Goal: Task Accomplishment & Management: Complete application form

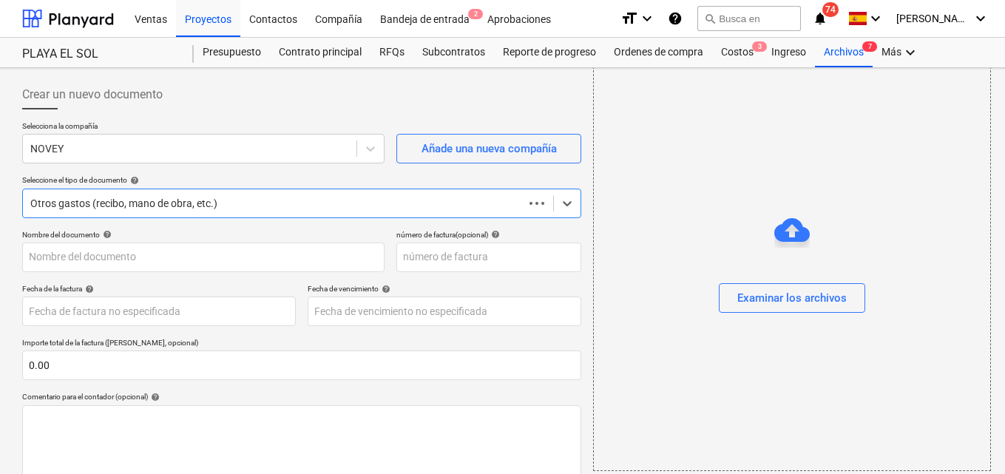
scroll to position [155, 0]
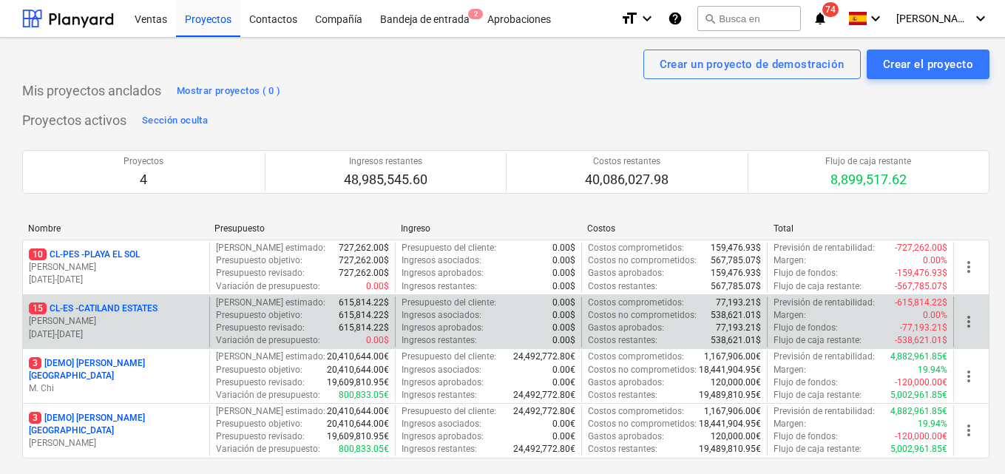
click at [140, 324] on p "C. Perez" at bounding box center [116, 321] width 175 height 13
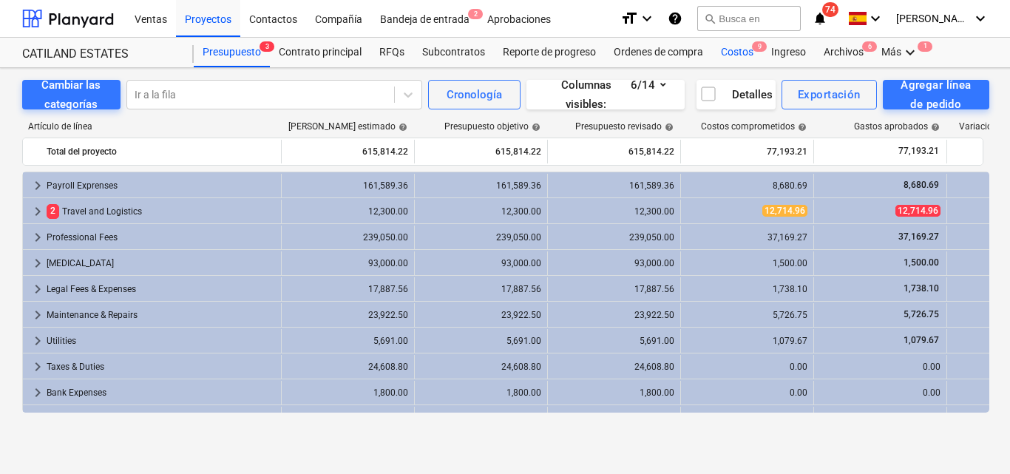
click at [729, 50] on div "Costos 9" at bounding box center [737, 53] width 50 height 30
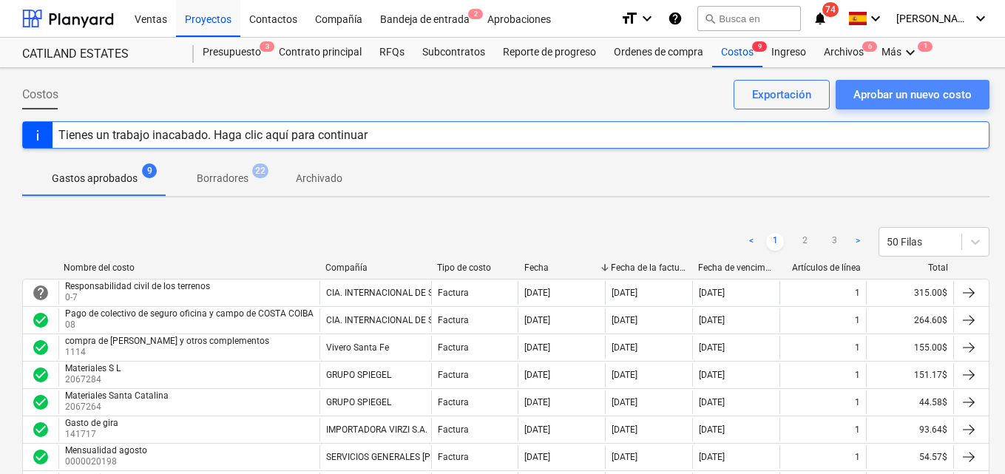
click at [860, 100] on div "Aprobar un nuevo costo" at bounding box center [913, 94] width 118 height 19
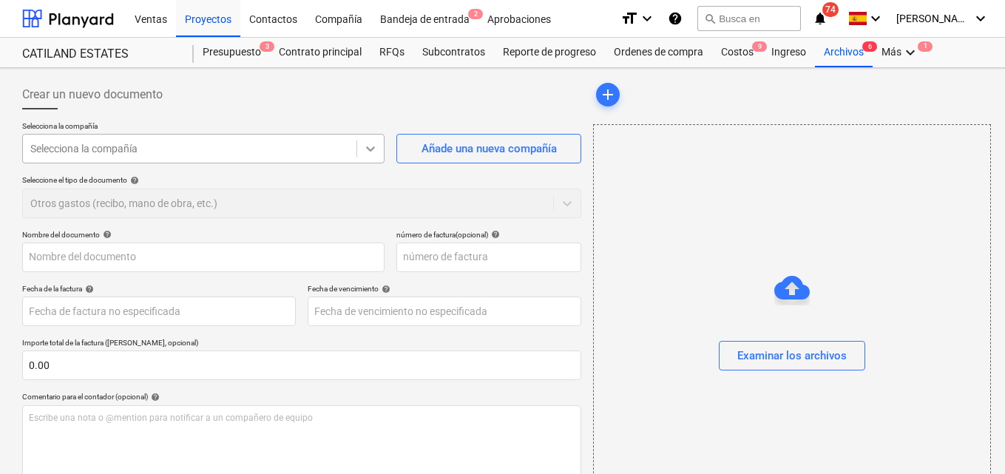
click at [376, 151] on icon at bounding box center [370, 148] width 15 height 15
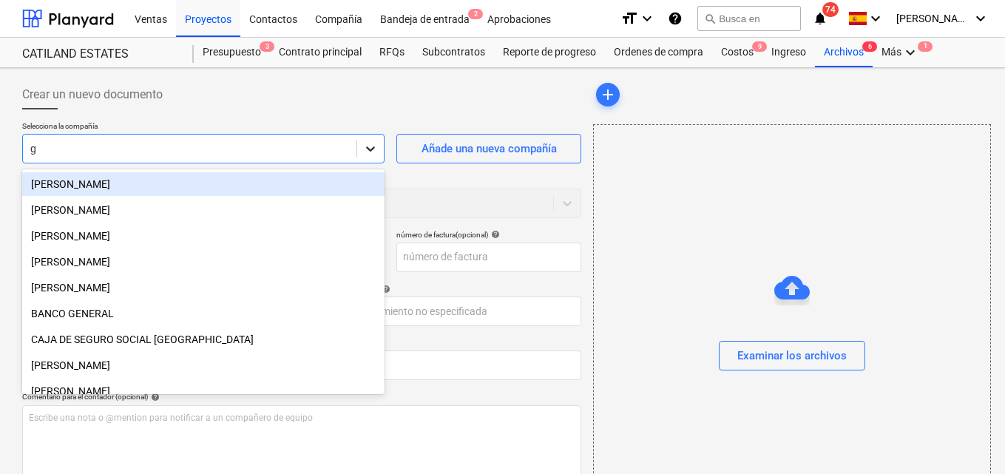
type input "gr"
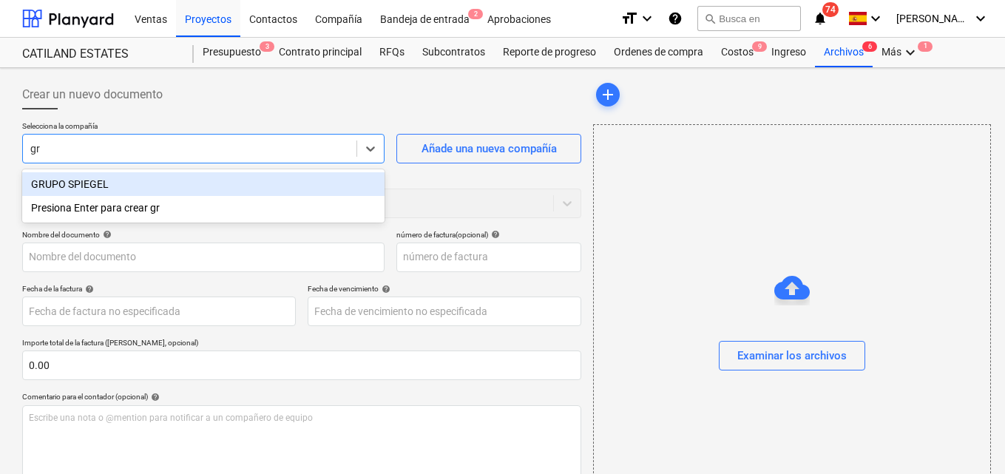
click at [136, 187] on div "GRUPO SPIEGEL" at bounding box center [203, 184] width 362 height 24
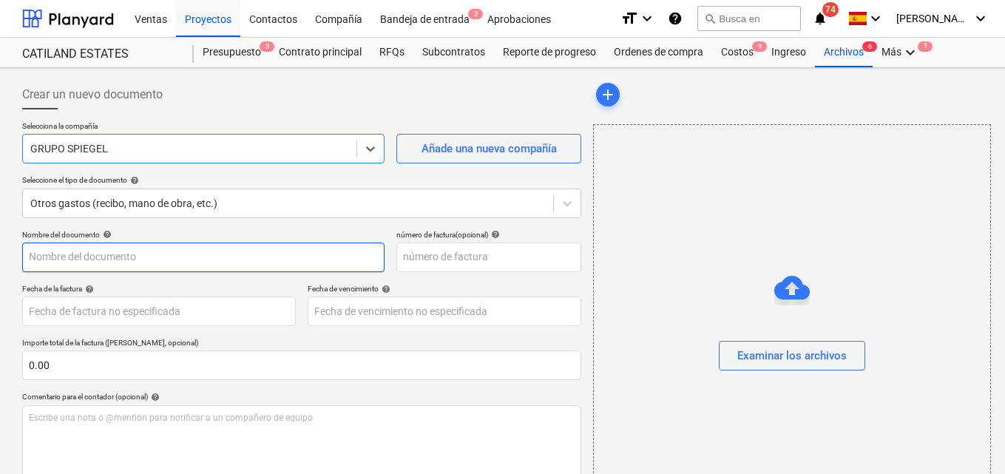
scroll to position [74, 0]
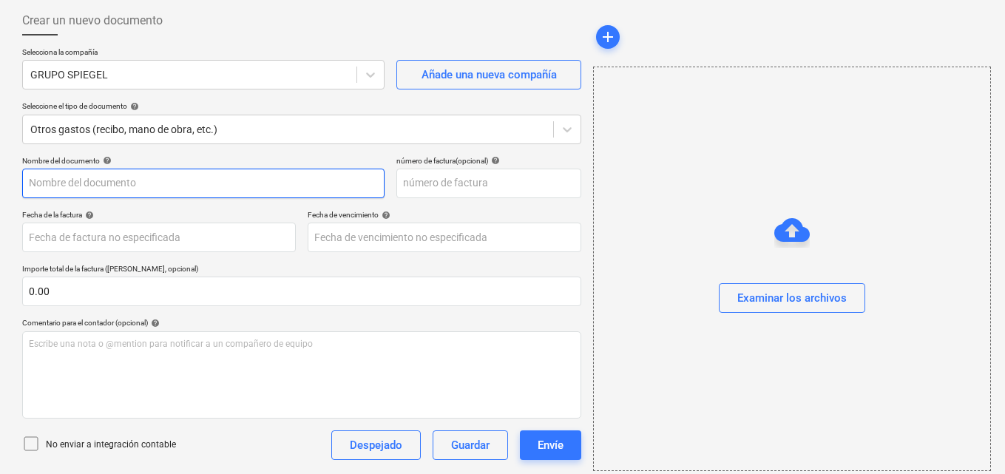
click at [32, 185] on input "text" at bounding box center [203, 184] width 362 height 30
type input "Compras aceite"
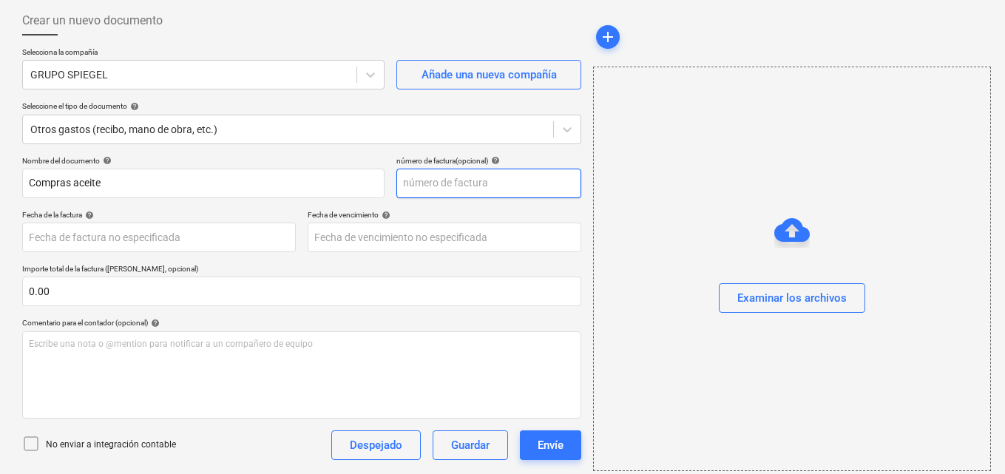
click at [401, 180] on input "text" at bounding box center [489, 184] width 185 height 30
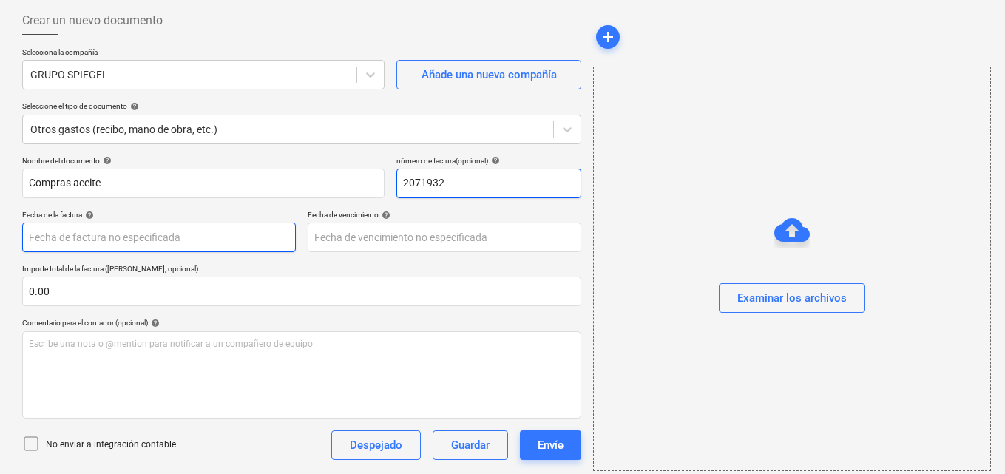
type input "2071932"
click at [67, 234] on body "Ventas Proyectos Contactos Compañía Bandeja de entrada 2 Aprobaciones format_si…" at bounding box center [502, 163] width 1005 height 474
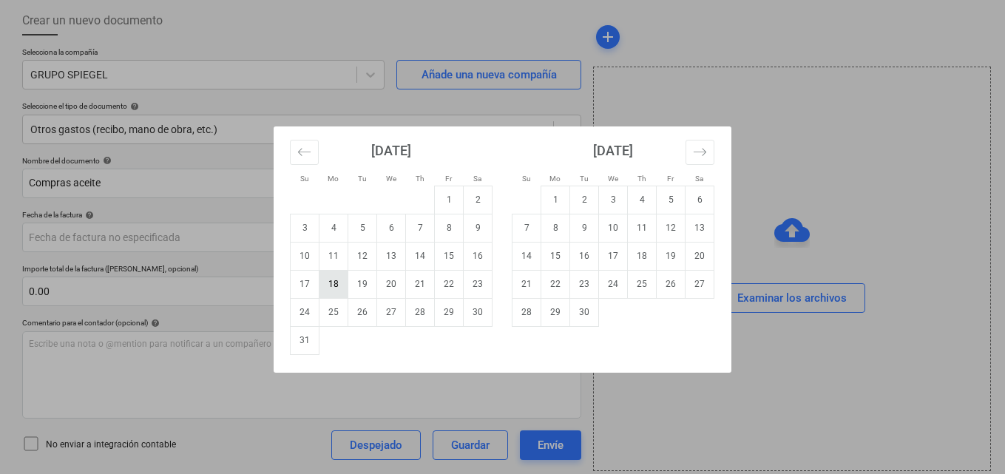
click at [339, 284] on td "18" at bounding box center [334, 284] width 29 height 28
type input "18 Aug 2025"
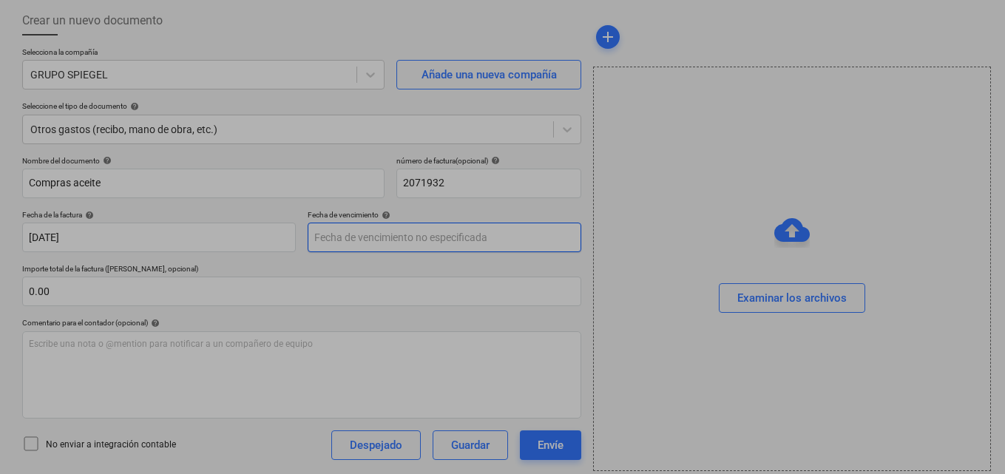
click at [325, 234] on body "Ventas Proyectos Contactos Compañía Bandeja de entrada 2 Aprobaciones format_si…" at bounding box center [502, 163] width 1005 height 474
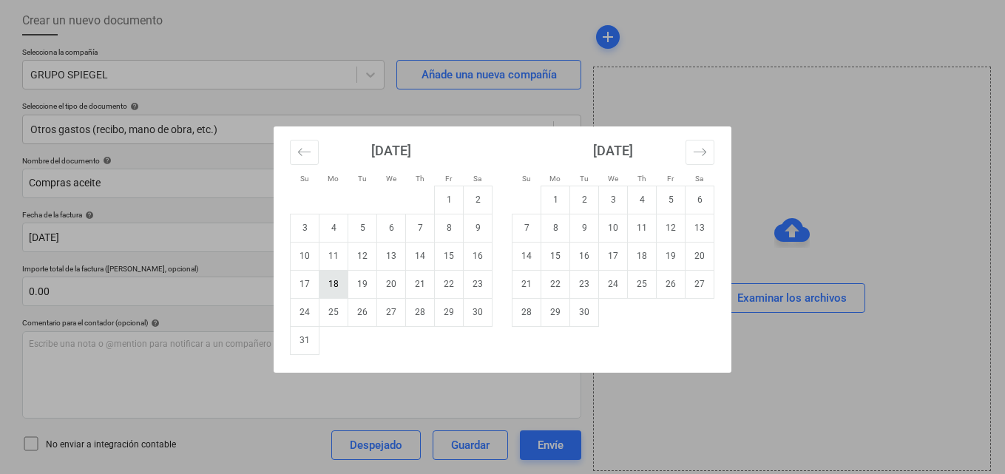
click at [331, 285] on td "18" at bounding box center [334, 284] width 29 height 28
type input "18 Aug 2025"
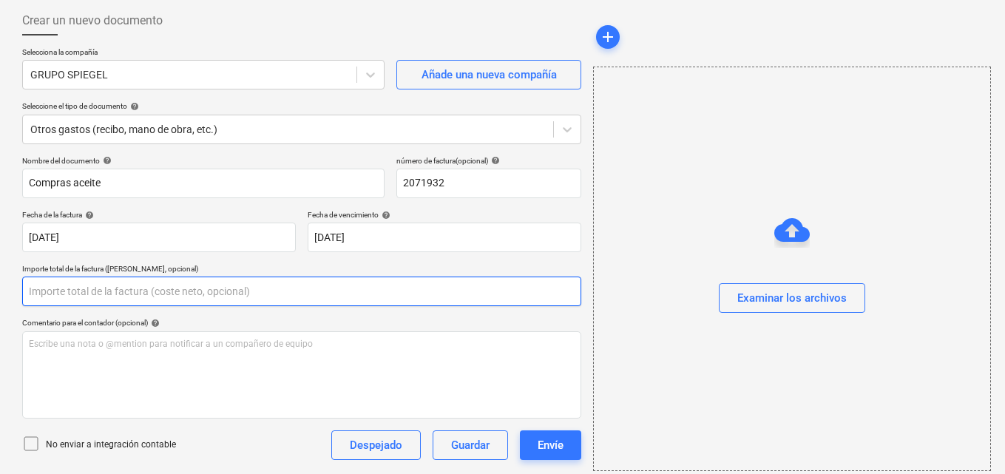
click at [61, 292] on input "text" at bounding box center [301, 292] width 559 height 30
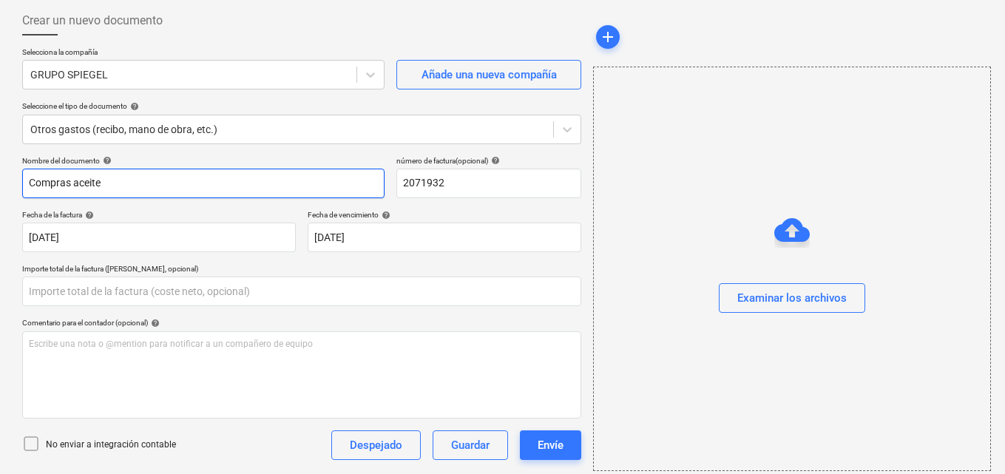
type input "0.00"
click at [108, 186] on input "Compras aceite" at bounding box center [203, 184] width 362 height 30
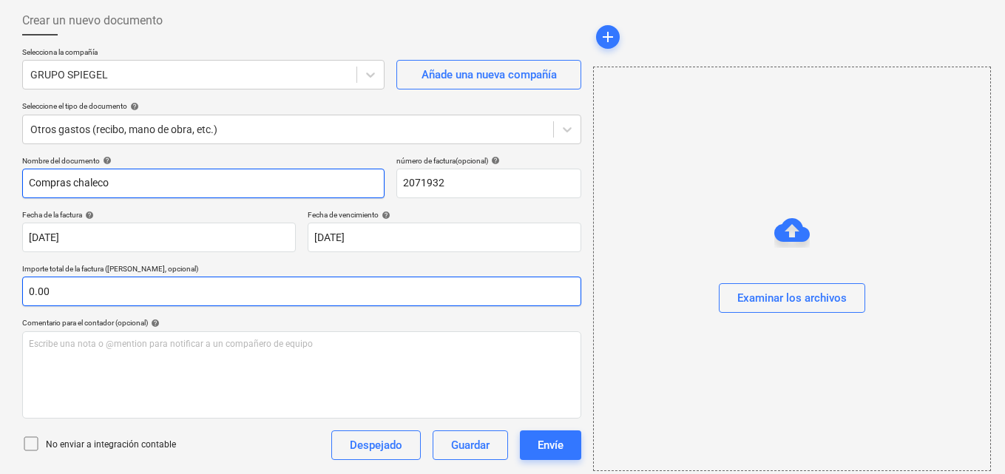
type input "Compras chaleco"
click at [32, 291] on input "text" at bounding box center [301, 292] width 559 height 30
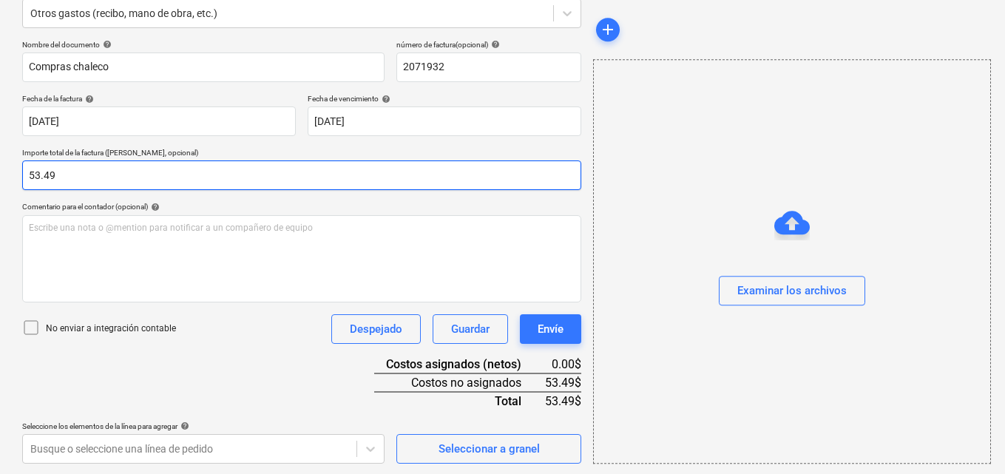
scroll to position [192, 0]
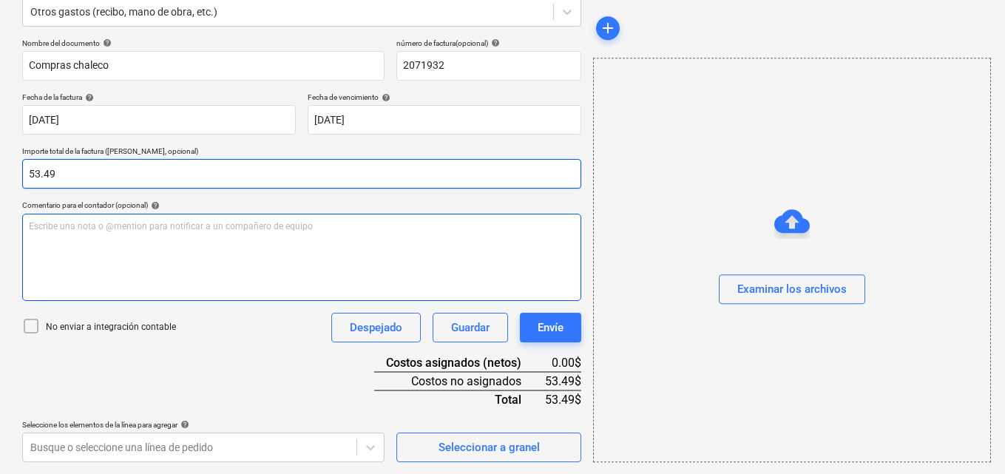
type input "53.49"
click at [30, 228] on p "Escribe una nota o @mention para notificar a un compañero de equipo ﻿" at bounding box center [302, 226] width 546 height 13
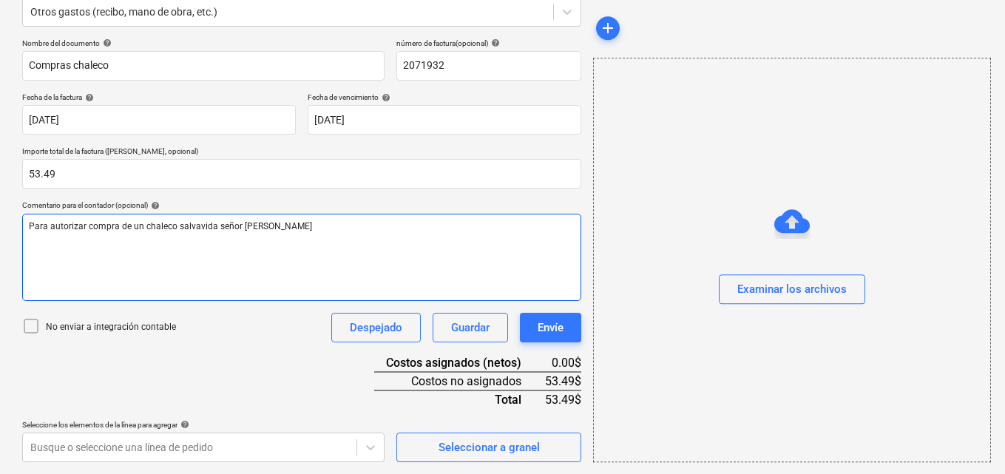
click at [298, 229] on span "Para autorizar compra de un chaleco salvavida señor Celestino Gonzalez morro Ne…" at bounding box center [170, 226] width 283 height 10
click at [379, 226] on p "Para autorizar compra de un chaleco salvavida señor Celestino González morro Ne…" at bounding box center [302, 226] width 546 height 13
click at [312, 226] on span "Para autorizar compra de un chaleco salvavida señor Celestino González morro Ne…" at bounding box center [170, 226] width 283 height 10
click at [380, 228] on p "Para autorizar compra de un chaleco salvavida señor Celestino González (morro N…" at bounding box center [302, 226] width 546 height 13
click at [84, 228] on span "Para autorizar compra de un chaleco salvavida señor Celestino González (morro N…" at bounding box center [217, 226] width 377 height 10
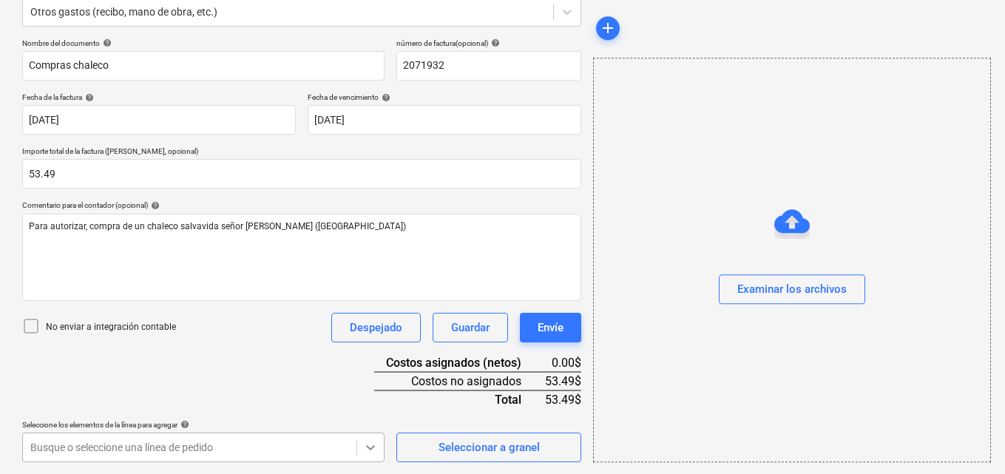
scroll to position [411, 0]
click at [365, 283] on body "Ventas Proyectos Contactos Compañía Bandeja de entrada 2 Aprobaciones format_si…" at bounding box center [502, 45] width 1005 height 474
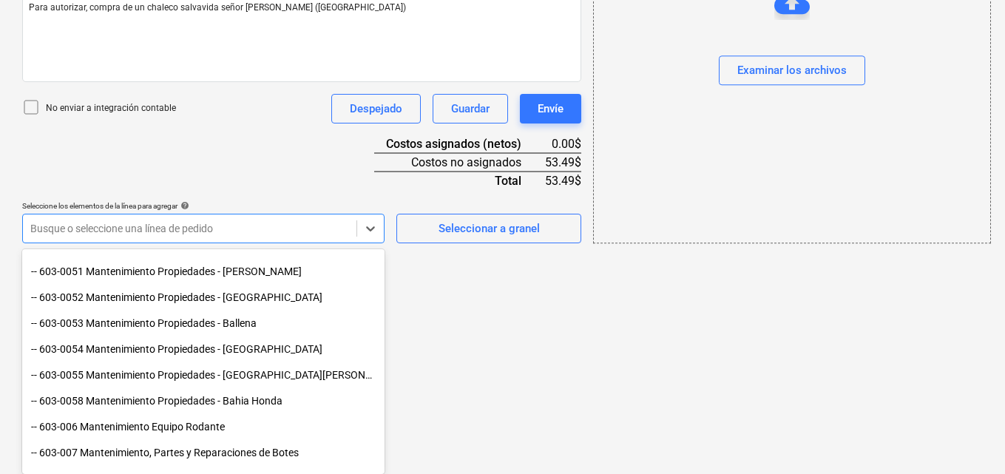
scroll to position [592, 0]
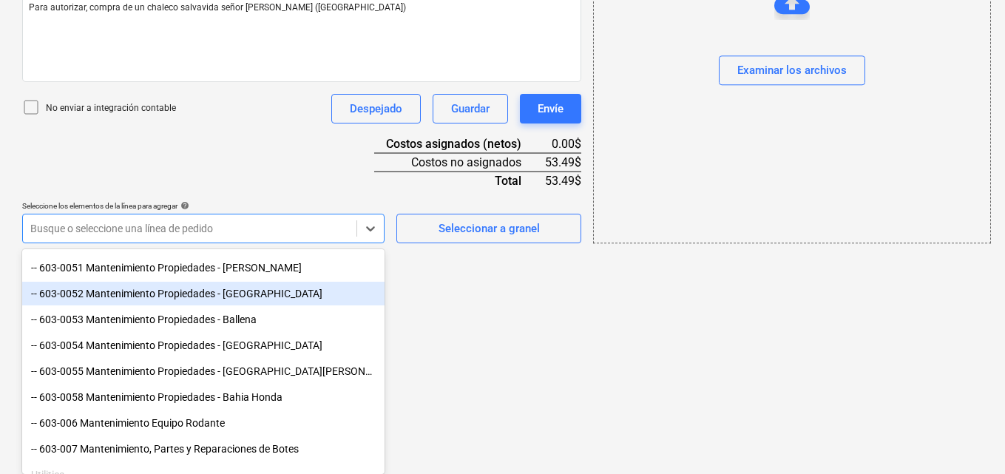
click at [198, 298] on div "-- 603-0052 Mantenimiento Propiedades - Morro Negrito" at bounding box center [203, 294] width 362 height 24
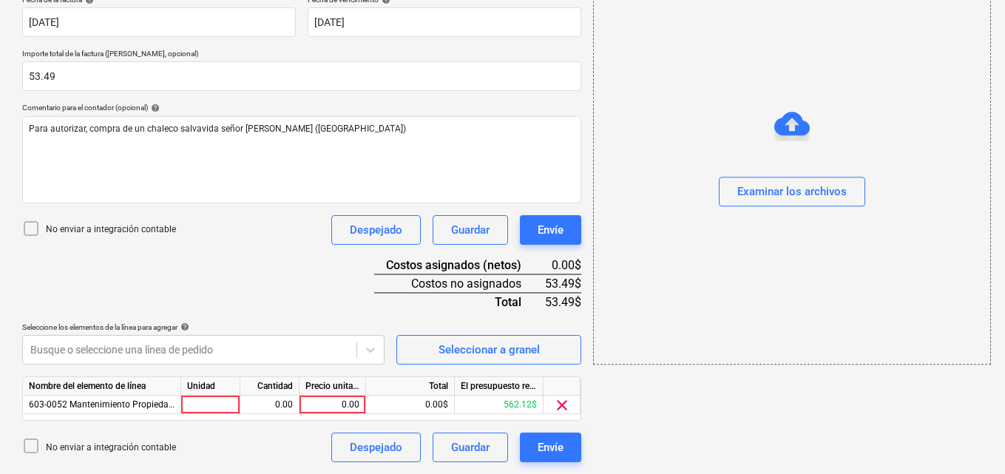
scroll to position [289, 0]
click at [219, 408] on div at bounding box center [210, 405] width 59 height 18
type input "1"
click at [277, 408] on div "0.00" at bounding box center [269, 405] width 47 height 18
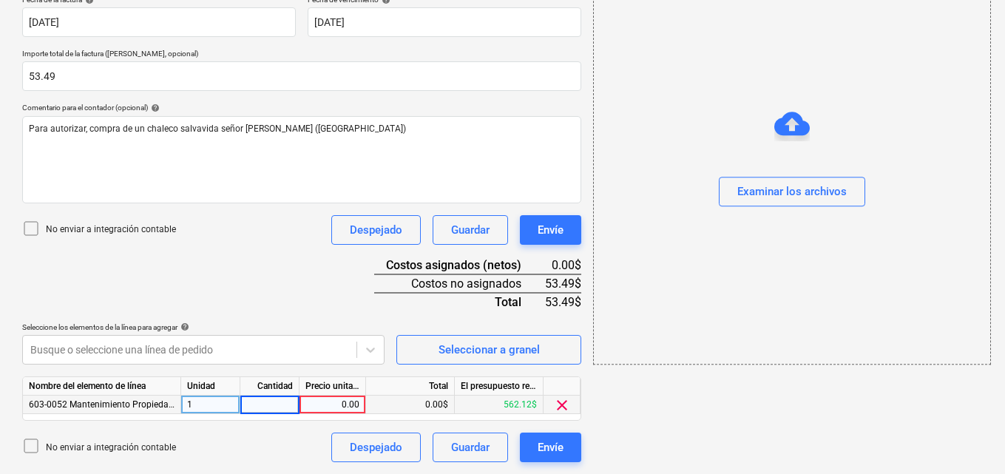
type input "1"
click at [342, 404] on div "0.00" at bounding box center [333, 405] width 54 height 18
type input "53.49"
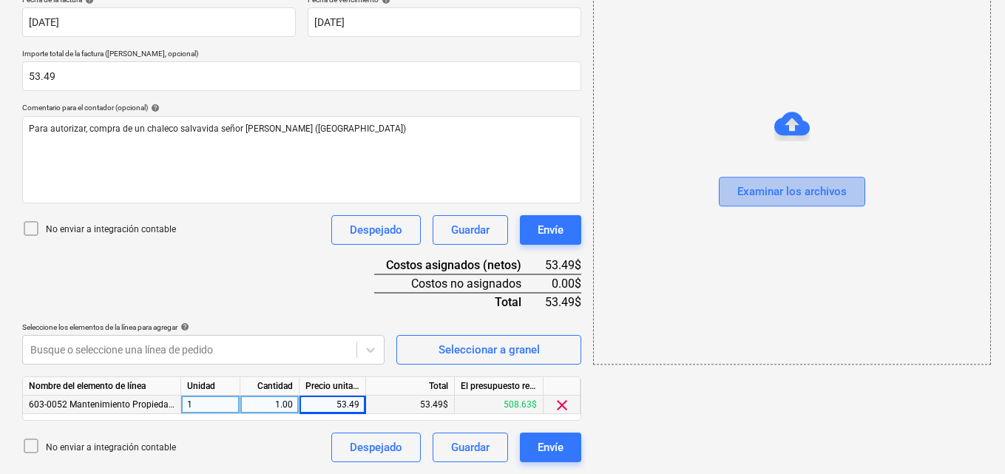
click at [750, 201] on div "Examinar los archivos" at bounding box center [792, 192] width 109 height 19
click at [753, 198] on div "Examinar los archivos" at bounding box center [792, 192] width 109 height 19
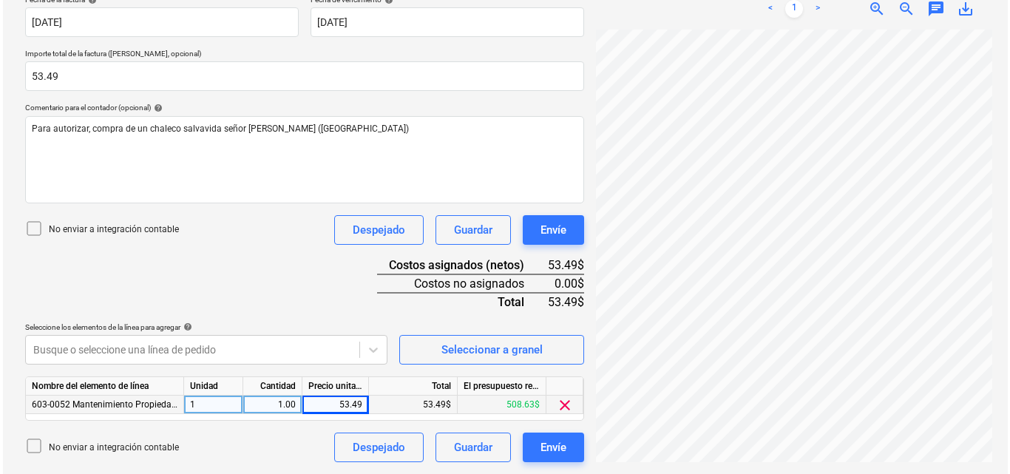
scroll to position [201, 0]
click at [539, 449] on div "Envíe" at bounding box center [551, 447] width 26 height 19
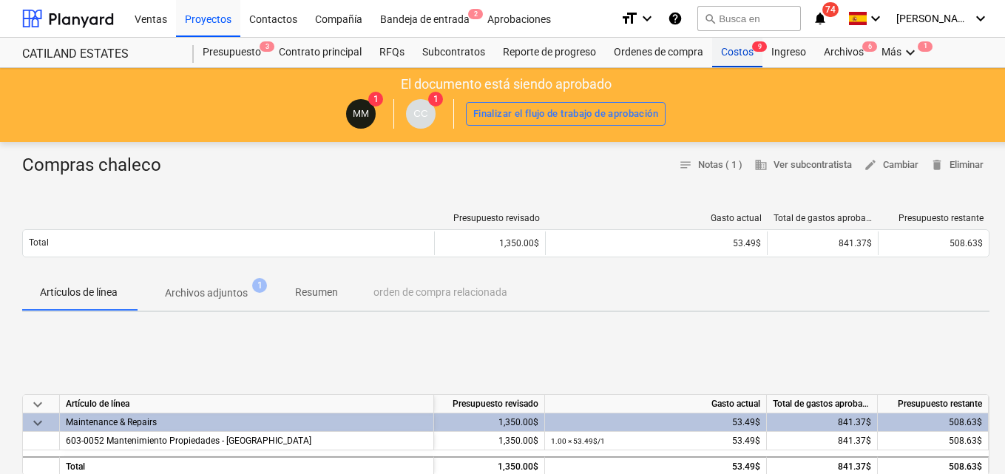
click at [737, 50] on div "Costos 9" at bounding box center [737, 53] width 50 height 30
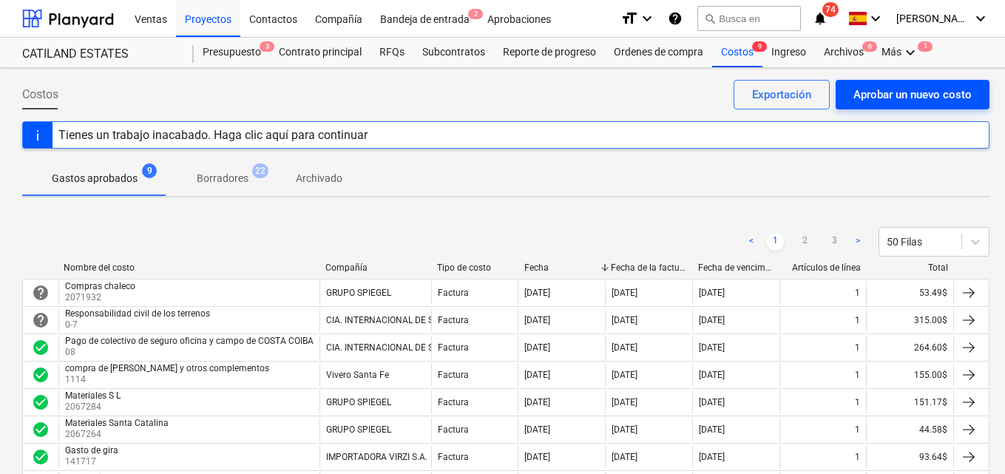
click at [880, 90] on div "Aprobar un nuevo costo" at bounding box center [913, 94] width 118 height 19
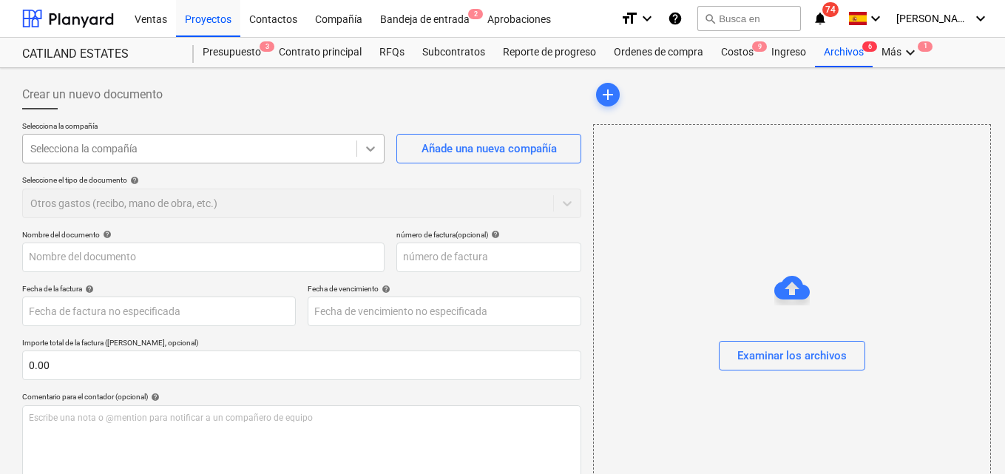
click at [373, 148] on icon at bounding box center [370, 148] width 15 height 15
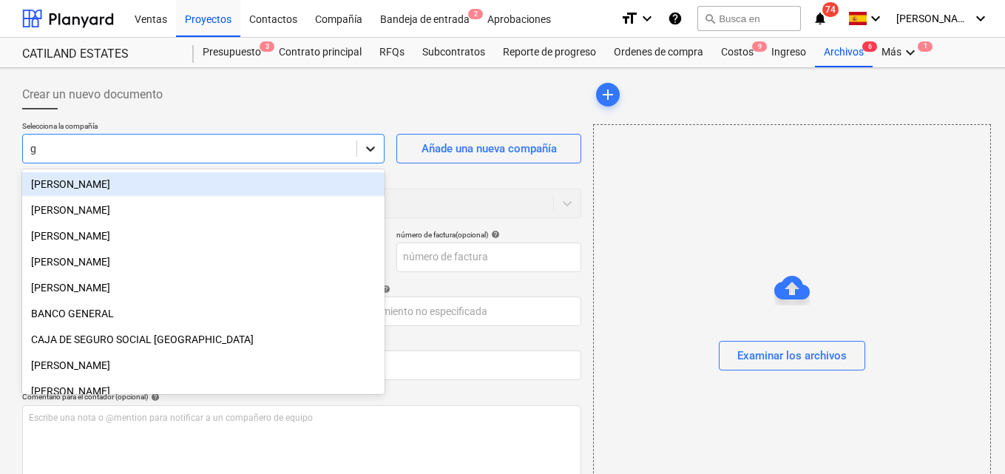
type input "gr"
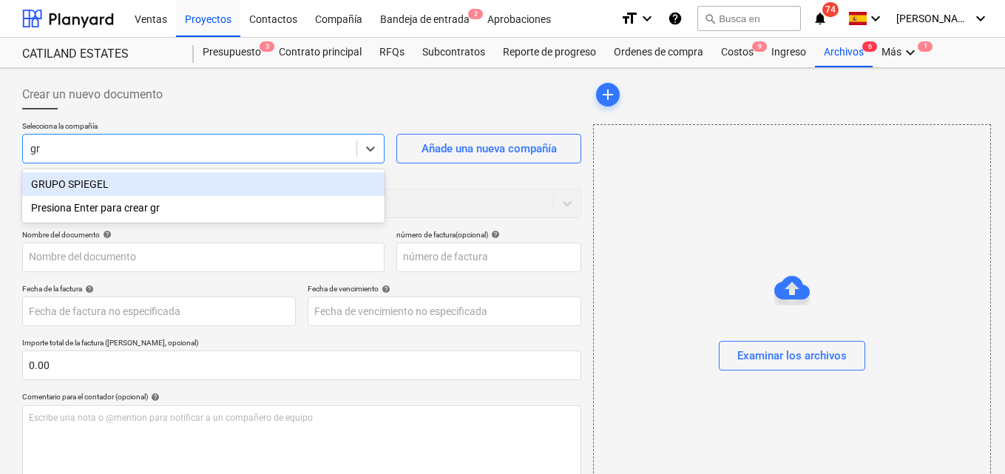
click at [126, 183] on div "GRUPO SPIEGEL" at bounding box center [203, 184] width 362 height 24
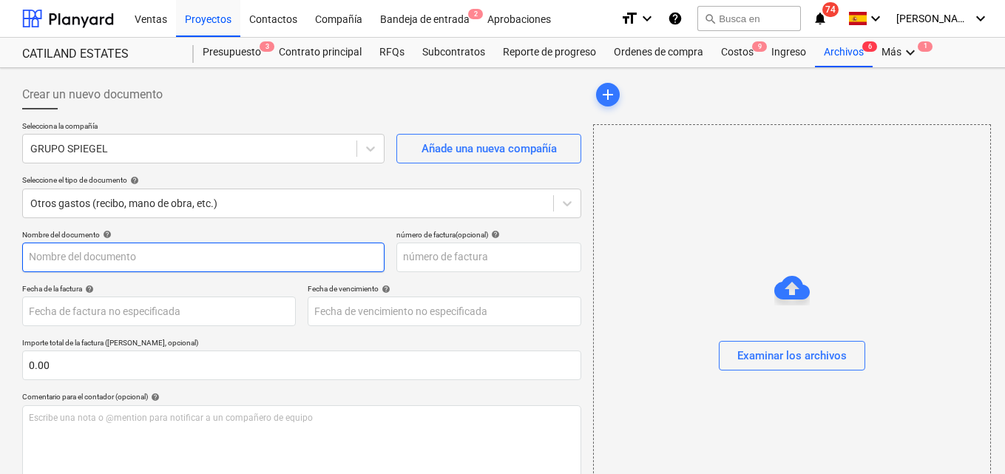
click at [30, 253] on input "text" at bounding box center [203, 258] width 362 height 30
type input "Aceite"
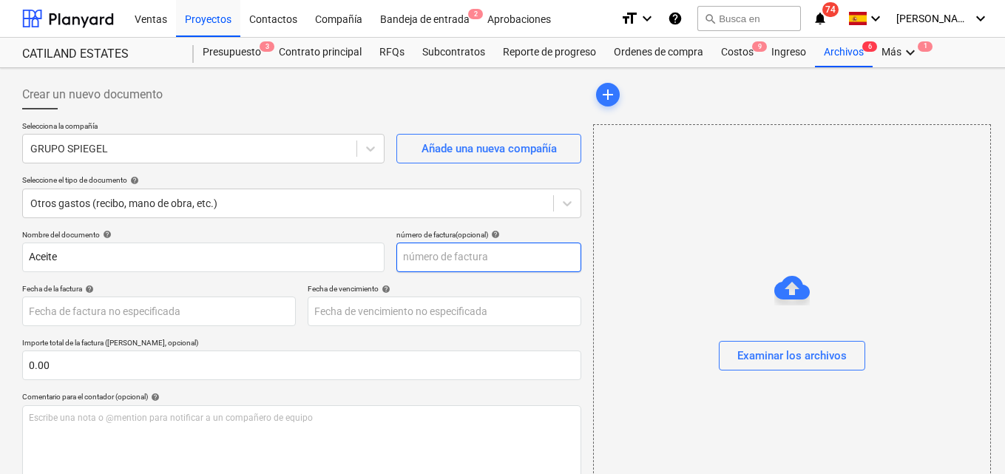
click at [414, 263] on input "text" at bounding box center [489, 258] width 185 height 30
click at [402, 252] on input "text" at bounding box center [489, 258] width 185 height 30
type input "2071871"
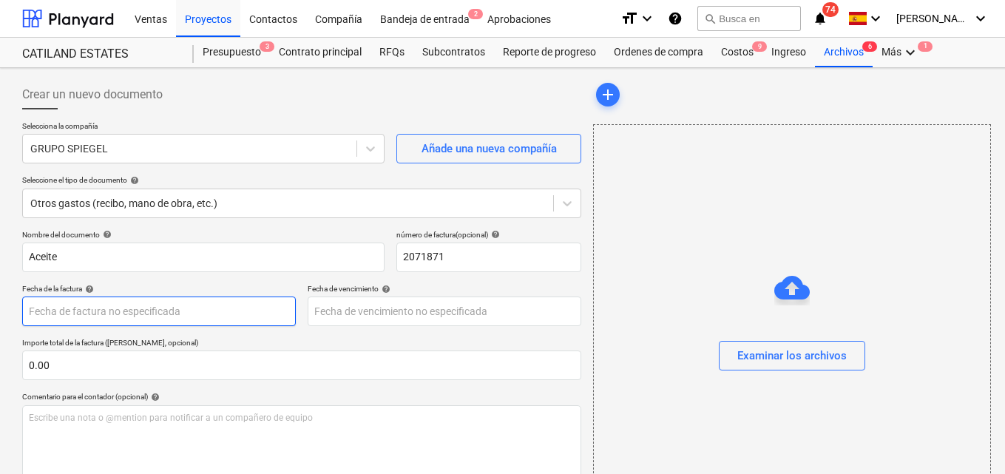
click at [37, 308] on body "Ventas Proyectos Contactos Compañía Bandeja de entrada 2 Aprobaciones format_si…" at bounding box center [502, 237] width 1005 height 474
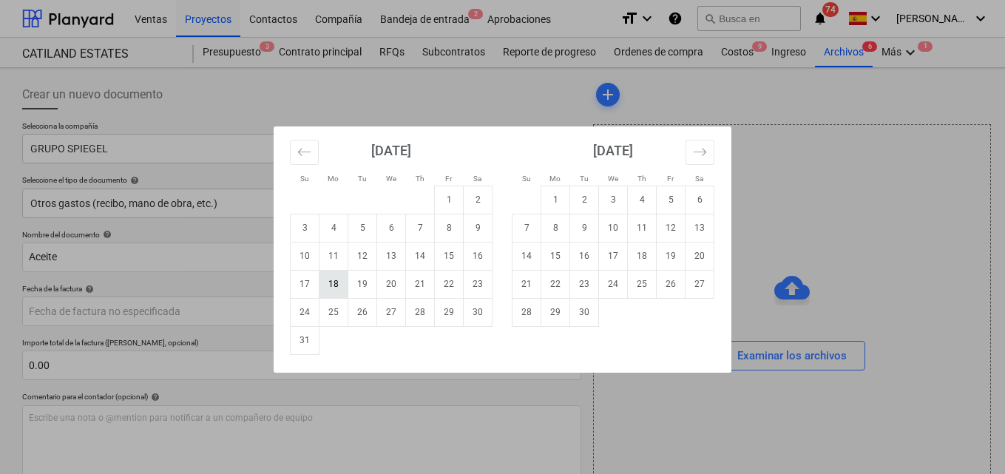
click at [330, 290] on td "18" at bounding box center [334, 284] width 29 height 28
type input "18 Aug 2025"
click at [325, 312] on body "Ventas Proyectos Contactos Compañía Bandeja de entrada 2 Aprobaciones format_si…" at bounding box center [502, 237] width 1005 height 474
click at [330, 285] on td "18" at bounding box center [334, 284] width 29 height 28
type input "18 Aug 2025"
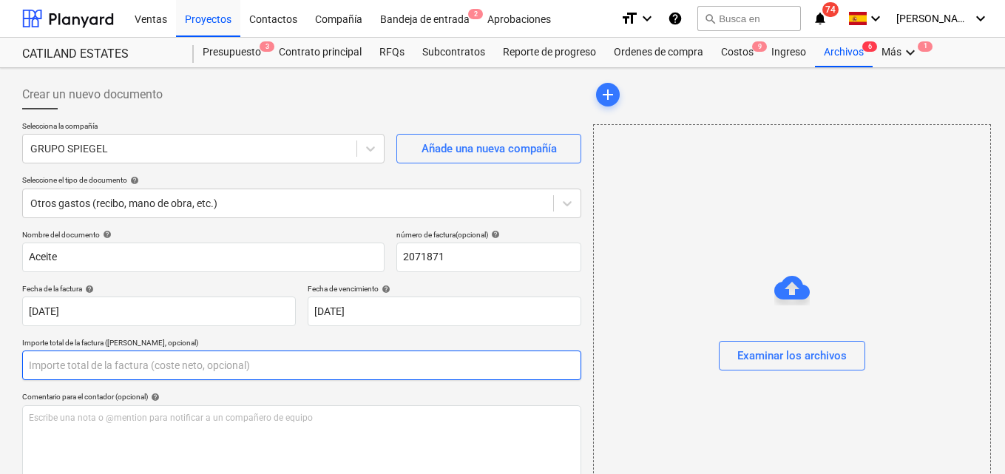
click at [53, 366] on input "text" at bounding box center [301, 366] width 559 height 30
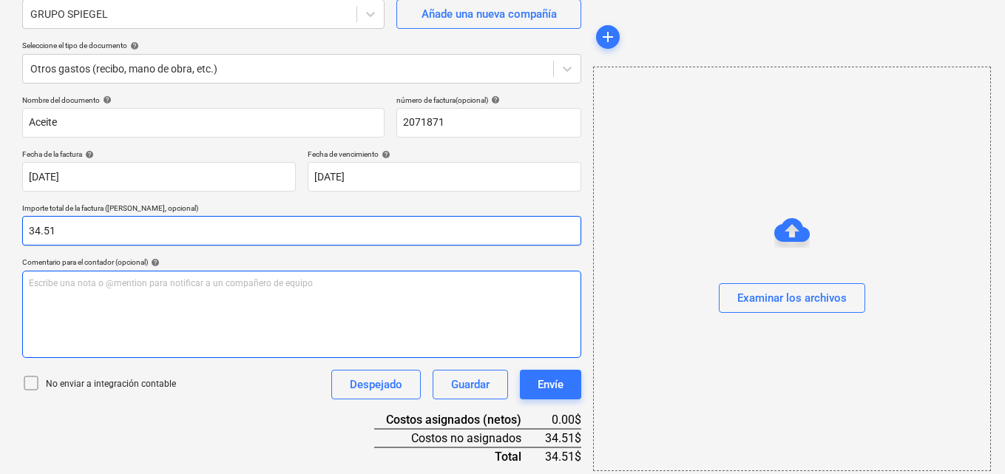
scroll to position [148, 0]
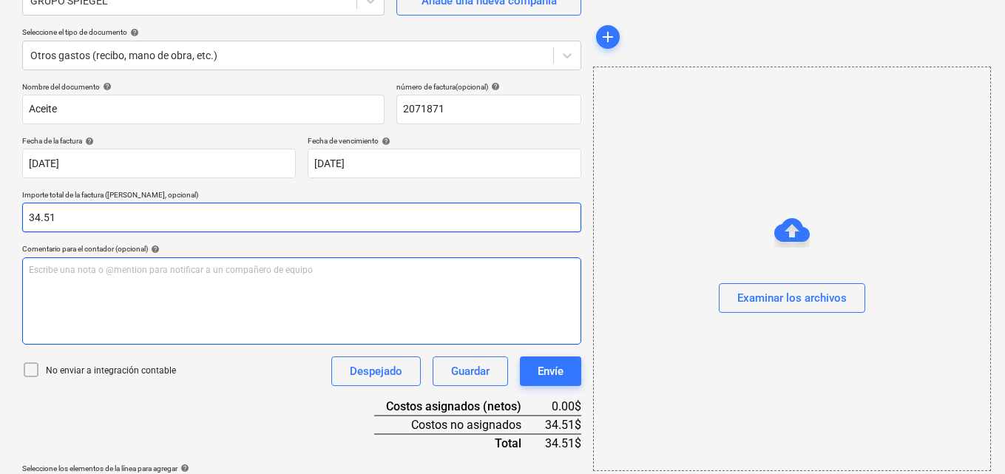
type input "34.51"
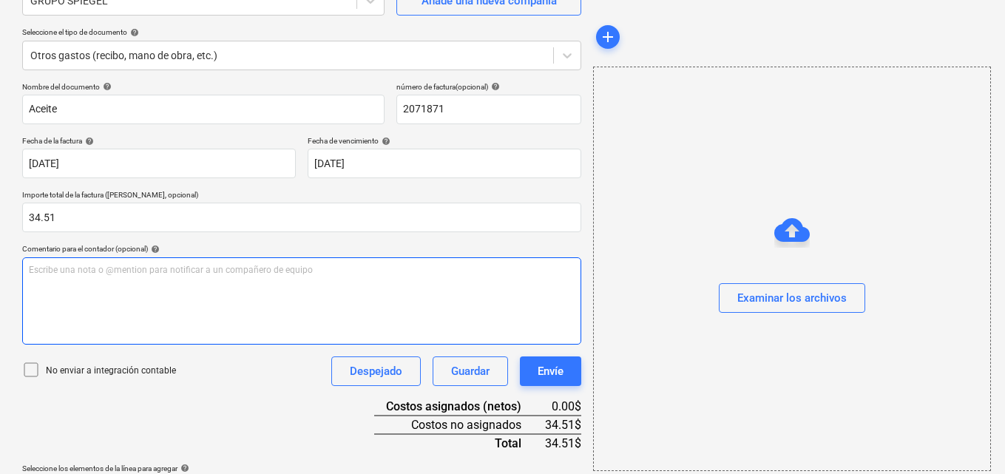
click at [33, 276] on p "Escribe una nota o @mention para notificar a un compañero de equipo ﻿" at bounding box center [302, 270] width 546 height 13
click at [41, 270] on p "Escribe una nota o @mention para notificar a un compañero de equipo ﻿" at bounding box center [302, 270] width 546 height 13
click at [67, 270] on span "Para aurorizar" at bounding box center [58, 270] width 58 height 10
click at [91, 271] on p "Para autorizar" at bounding box center [302, 270] width 546 height 13
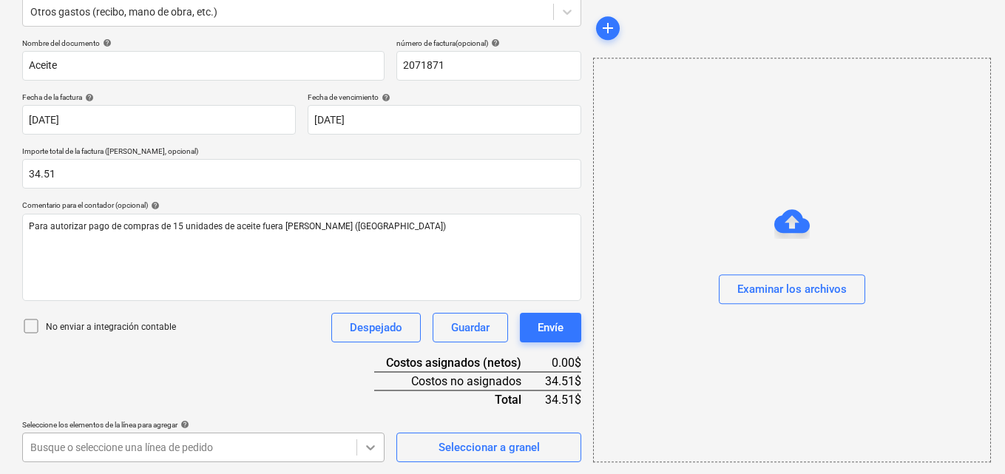
scroll to position [411, 0]
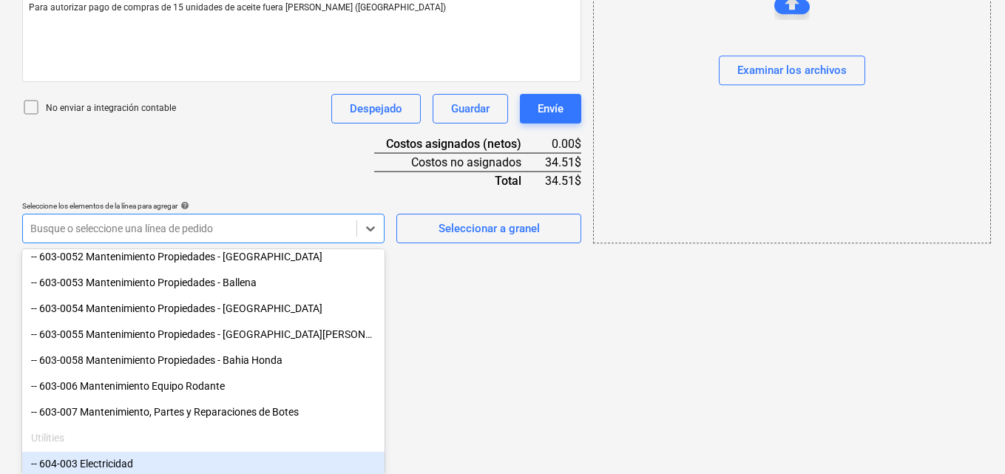
scroll to position [603, 0]
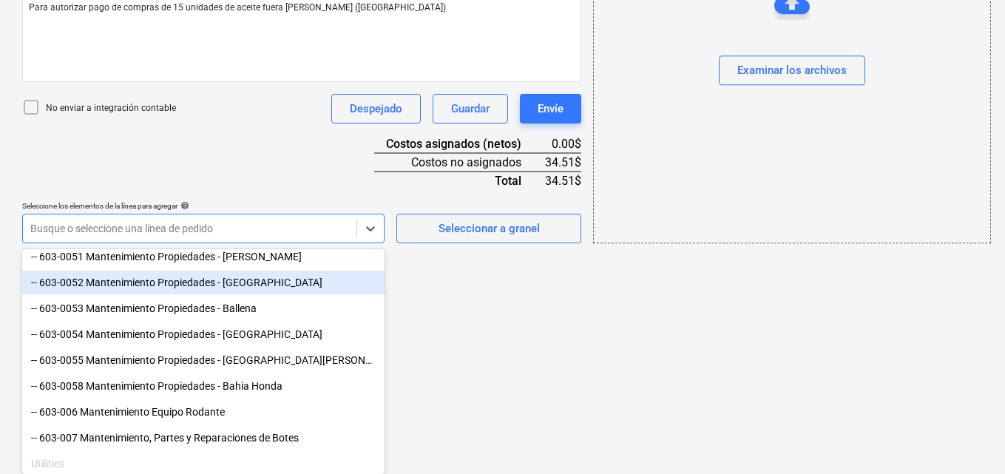
click at [251, 281] on div "-- 603-0052 Mantenimiento Propiedades - Morro Negrito" at bounding box center [203, 283] width 362 height 24
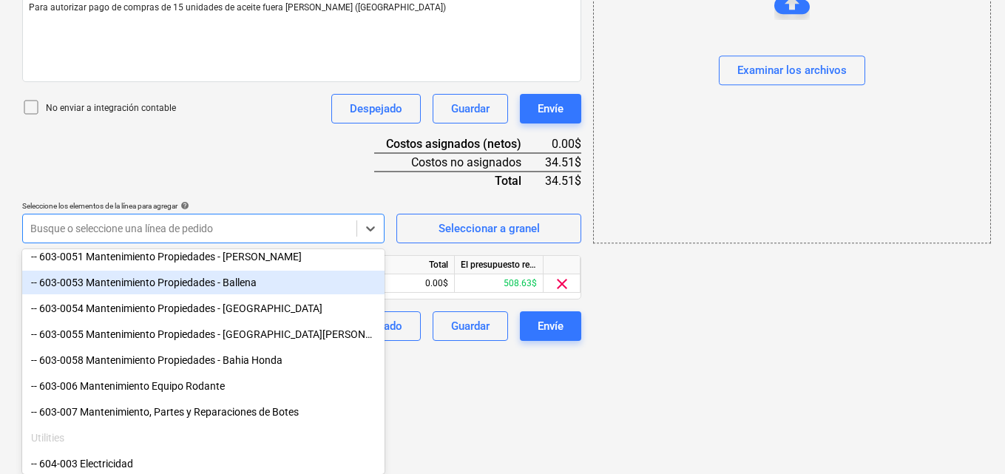
scroll to position [289, 0]
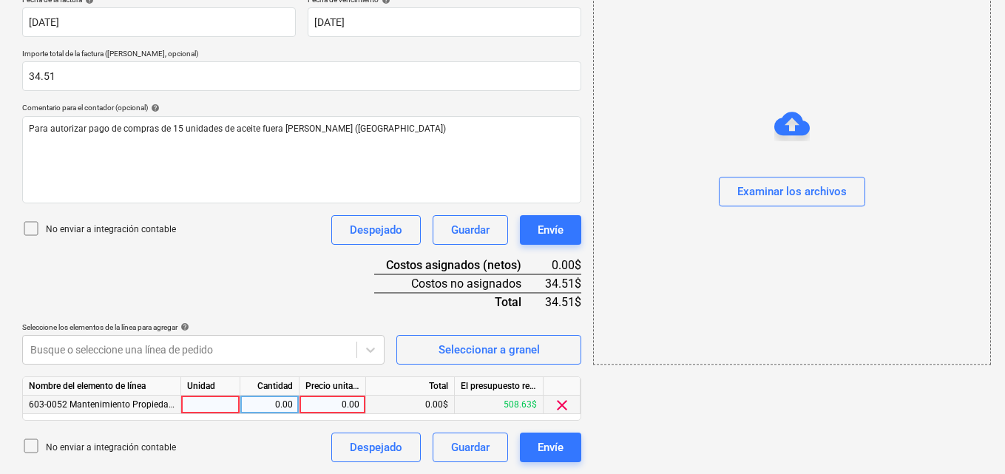
click at [219, 404] on div at bounding box center [210, 405] width 59 height 18
type input "1"
click at [280, 408] on div "0.00" at bounding box center [269, 405] width 47 height 18
type input "1"
click at [340, 402] on div "0.00" at bounding box center [333, 405] width 54 height 18
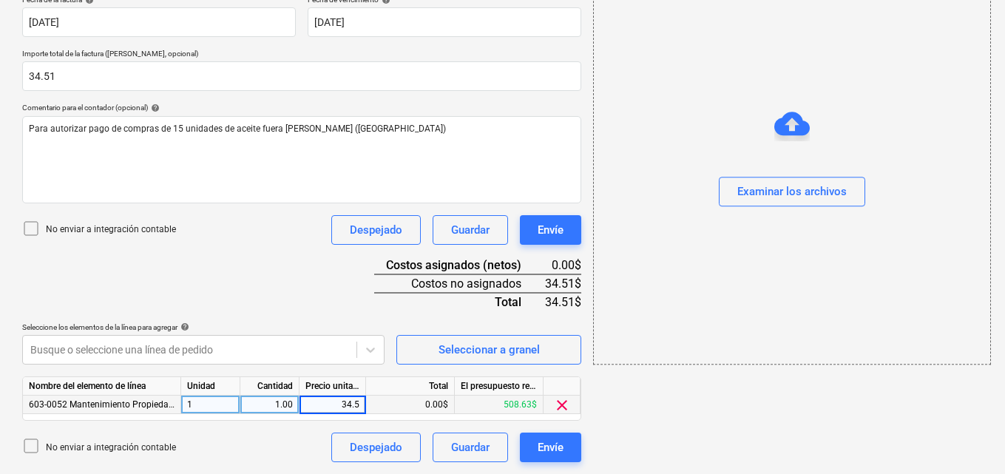
type input "34.51"
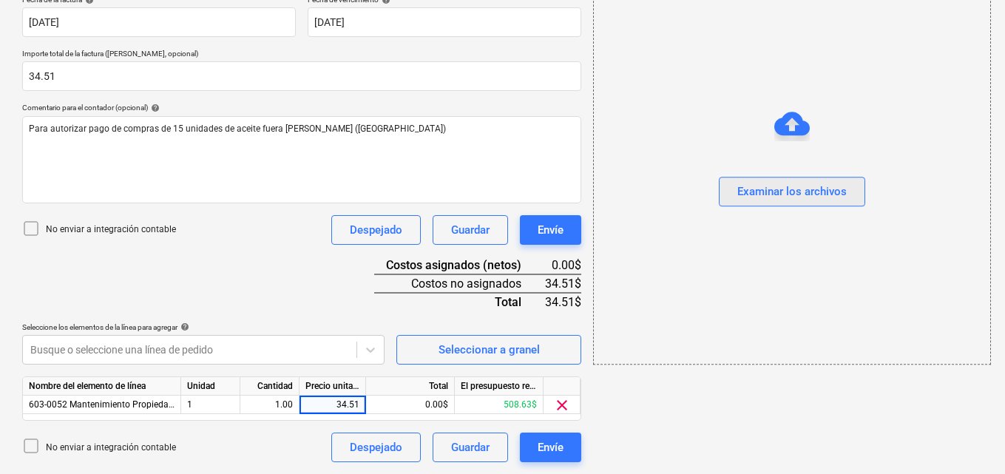
click at [772, 180] on button "Examinar los archivos" at bounding box center [792, 193] width 146 height 30
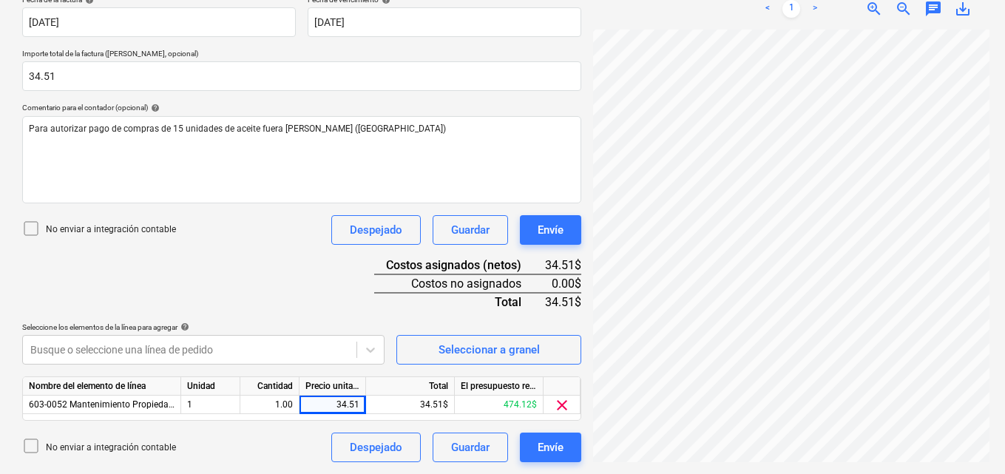
scroll to position [148, 0]
click at [546, 447] on div "Envíe" at bounding box center [551, 447] width 26 height 19
